Goal: Find specific page/section: Find specific page/section

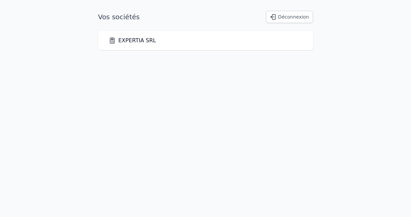
click at [135, 42] on link "EXPERTIA SRL" at bounding box center [132, 41] width 47 height 8
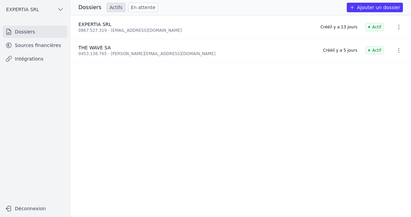
click at [28, 43] on link "Sources financières" at bounding box center [35, 45] width 65 height 12
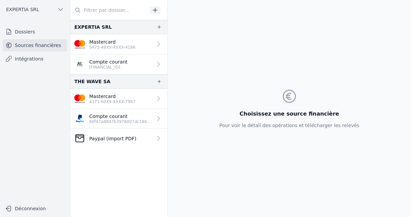
click at [119, 105] on link "Mastercard 4171-60XX-XXXX-7967" at bounding box center [118, 99] width 97 height 20
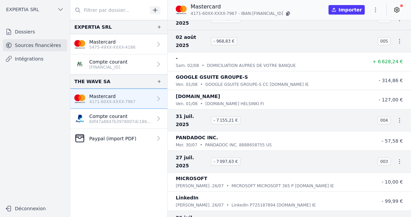
scroll to position [530, 0]
